Goal: Task Accomplishment & Management: Manage account settings

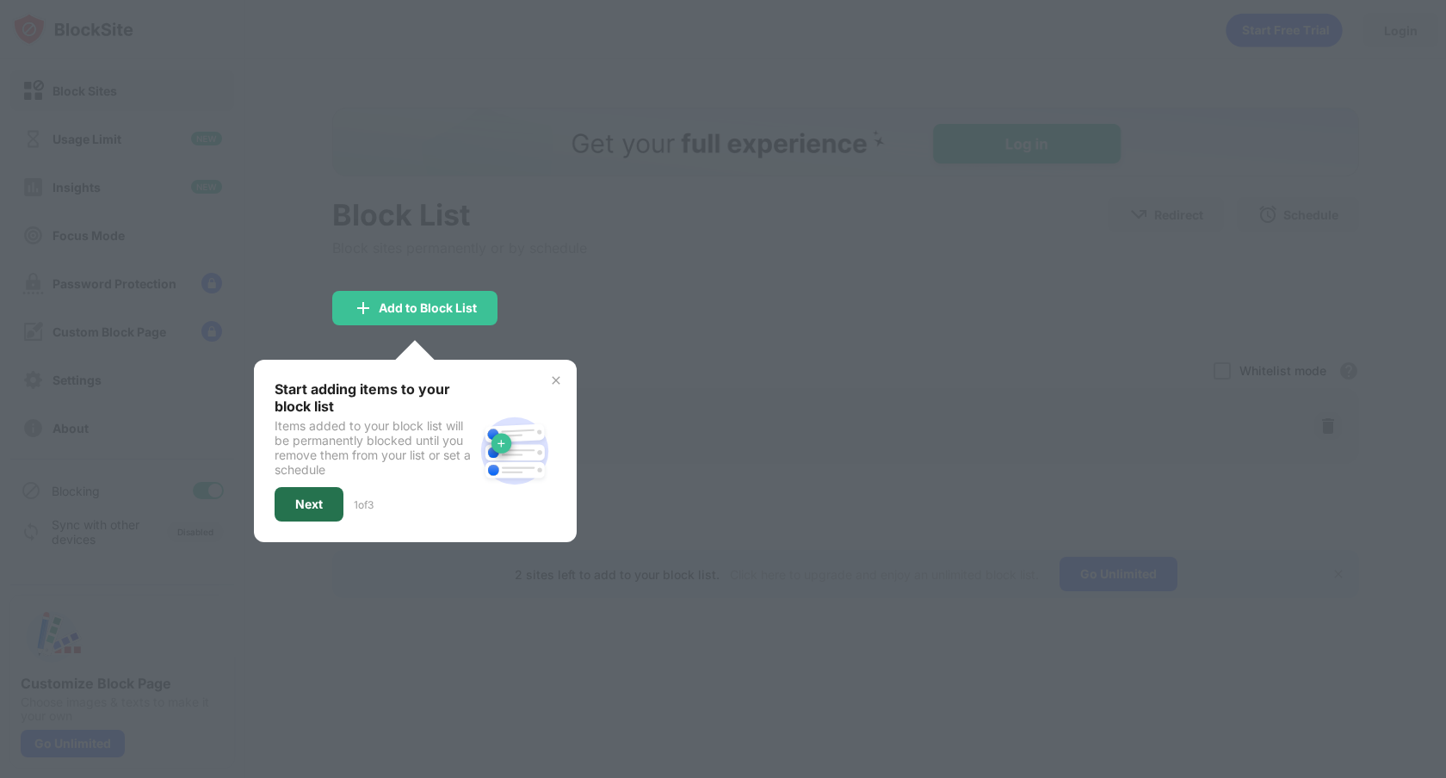
click at [313, 497] on div "Next" at bounding box center [309, 504] width 28 height 14
click at [313, 497] on div at bounding box center [723, 389] width 1446 height 778
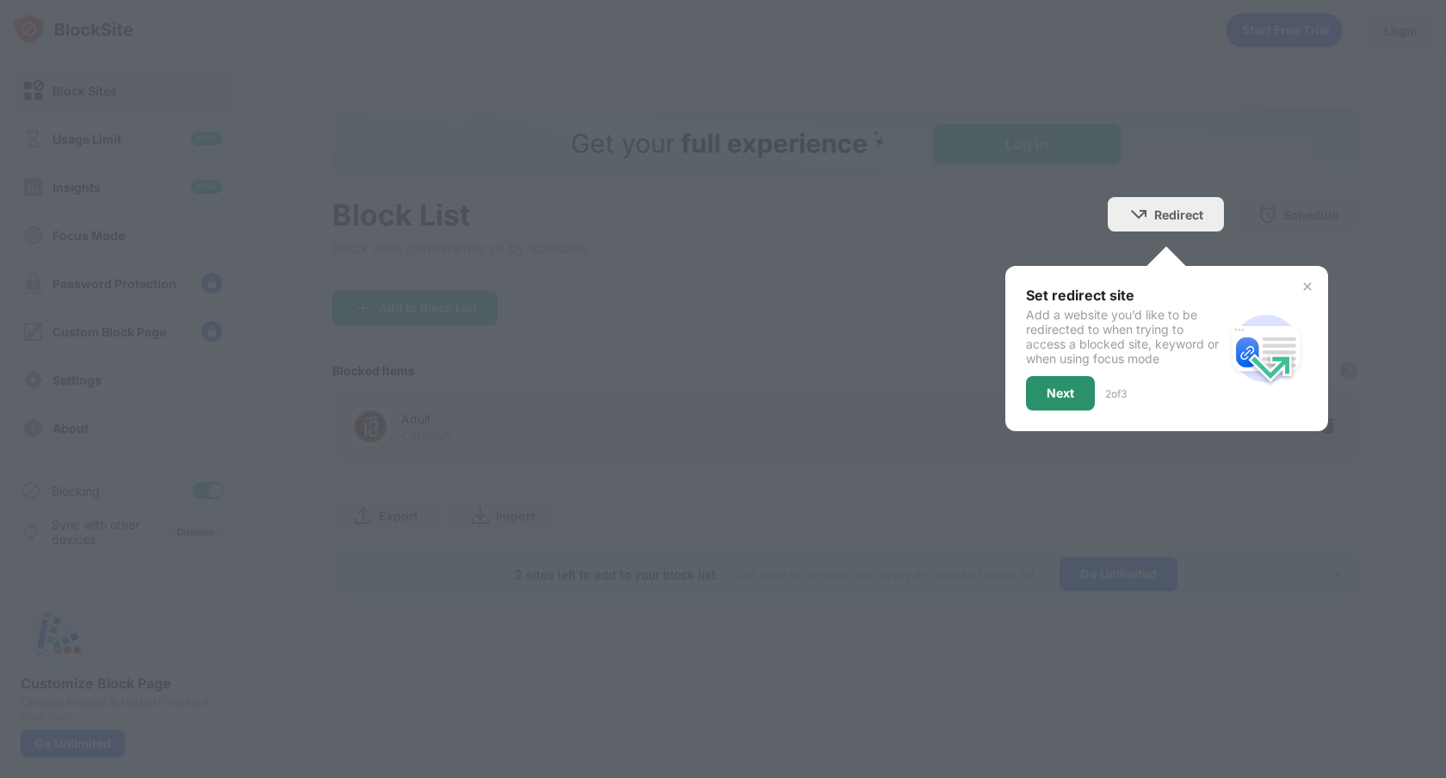
click at [1063, 395] on div "Next" at bounding box center [1060, 393] width 28 height 14
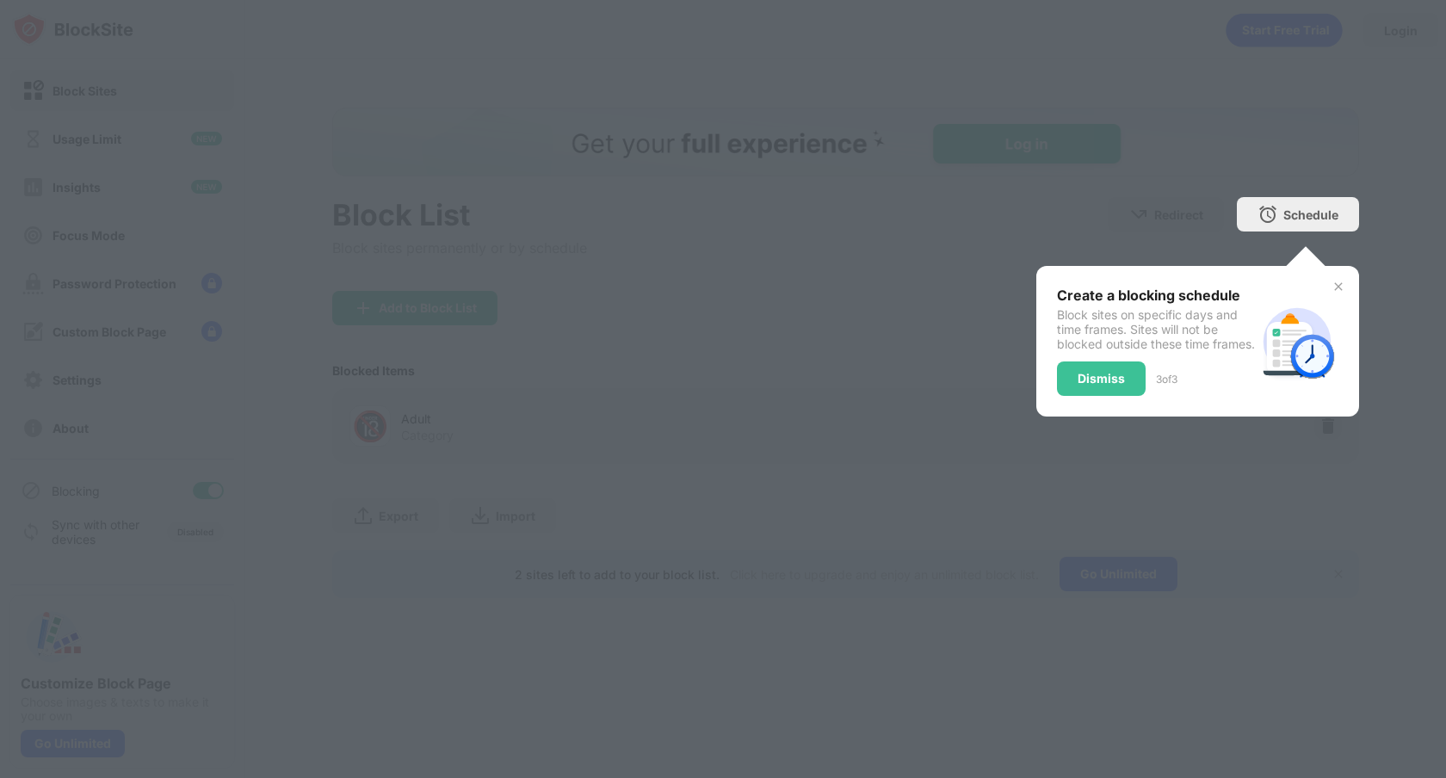
click at [1063, 395] on div "Dismiss" at bounding box center [1101, 378] width 89 height 34
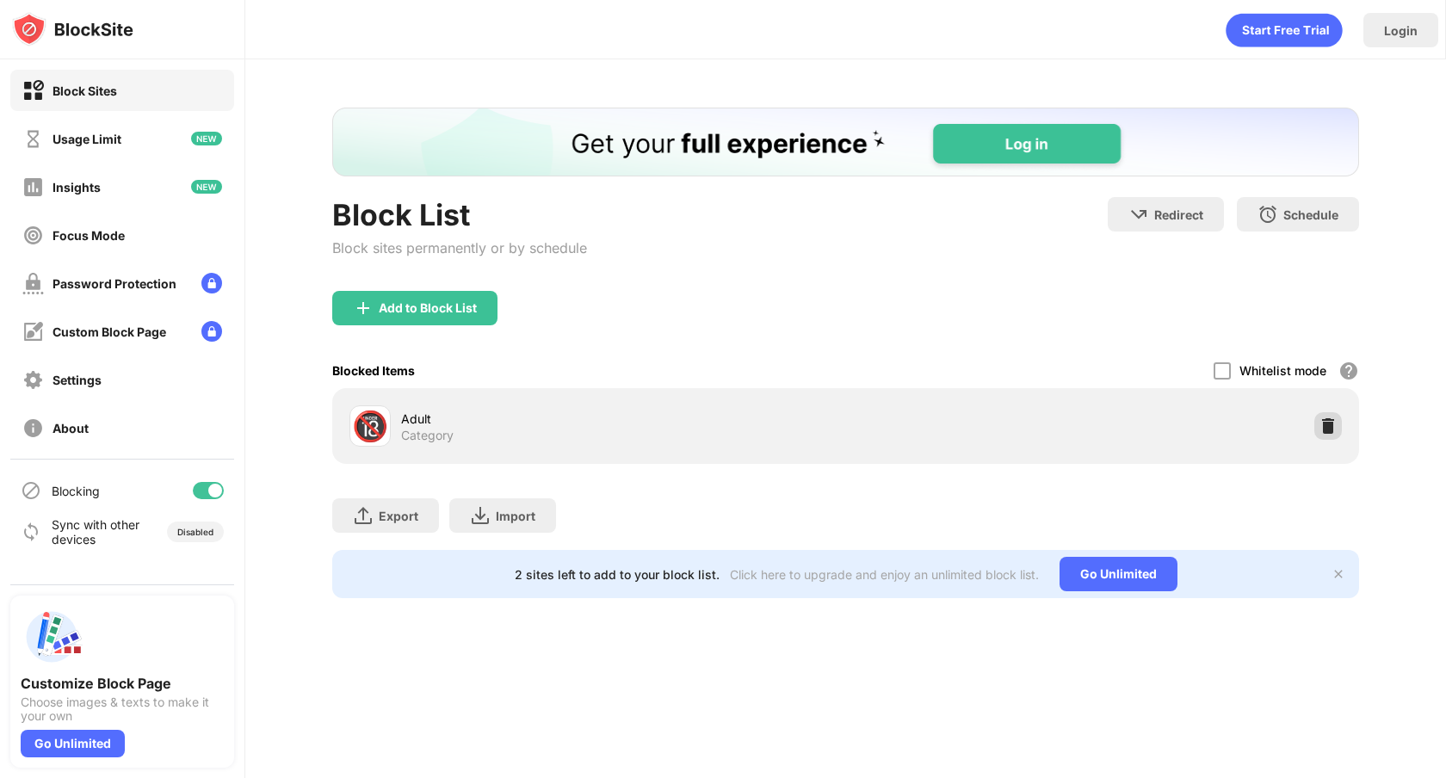
click at [1329, 426] on img at bounding box center [1327, 425] width 17 height 17
